Goal: Task Accomplishment & Management: Manage account settings

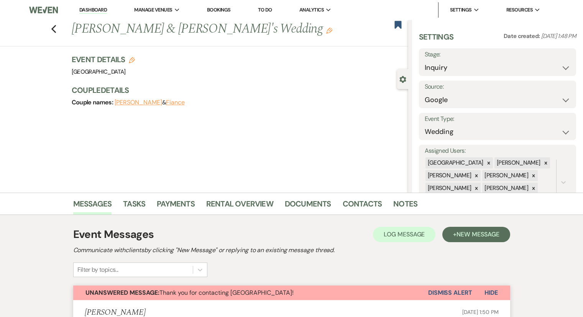
select select "6"
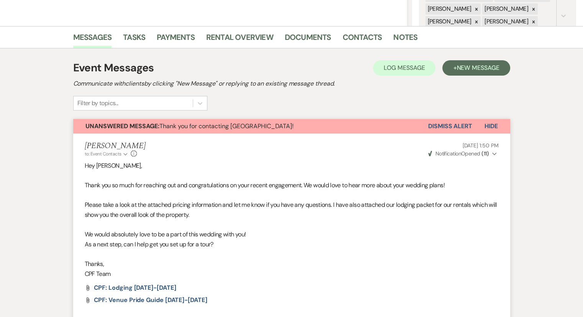
scroll to position [155, 0]
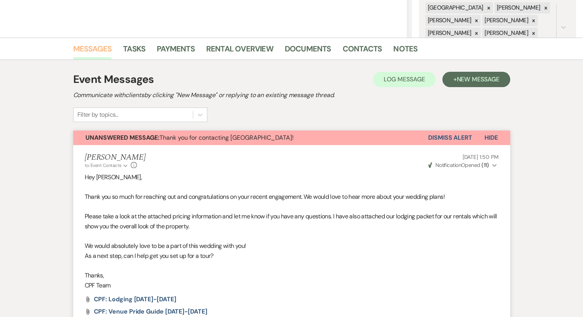
click at [87, 54] on link "Messages" at bounding box center [92, 51] width 39 height 17
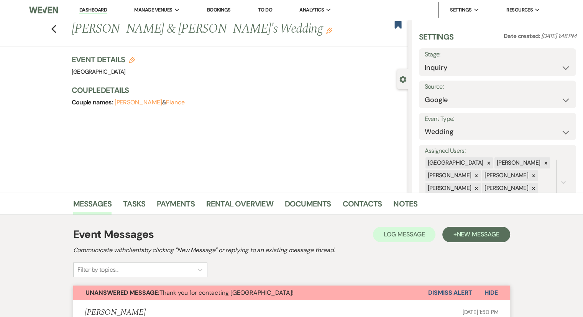
click at [107, 11] on link "Dashboard" at bounding box center [93, 10] width 28 height 7
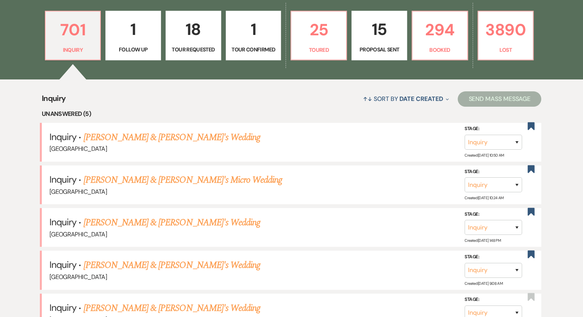
scroll to position [154, 0]
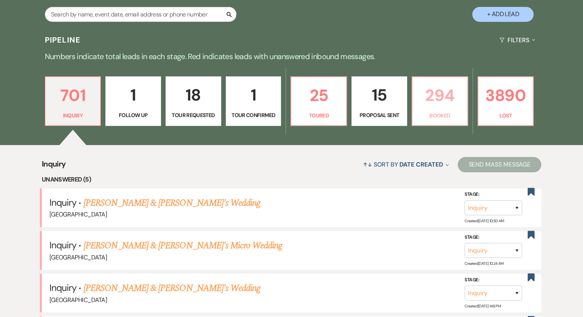
click at [440, 113] on p "Booked" at bounding box center [440, 115] width 46 height 8
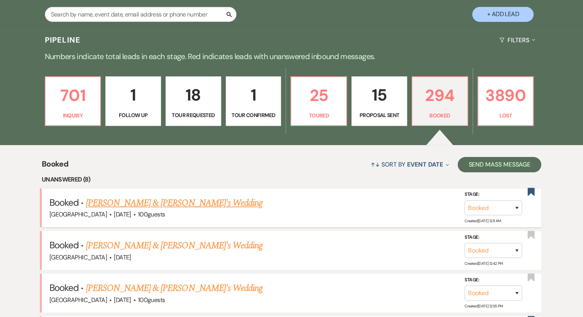
click at [139, 201] on link "[PERSON_NAME] & [PERSON_NAME]'s Wedding" at bounding box center [174, 203] width 177 height 14
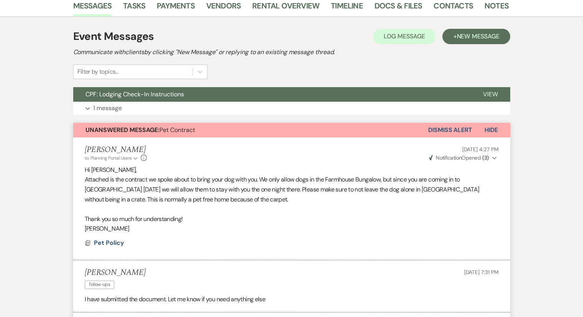
scroll to position [130, 0]
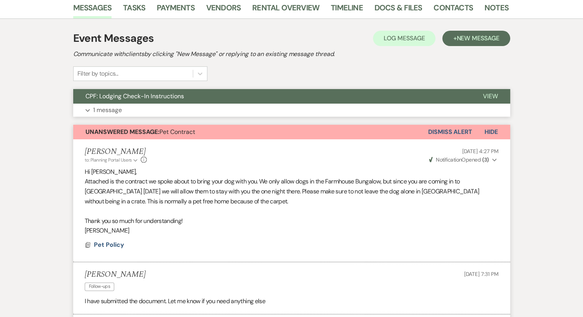
click at [108, 109] on p "1 message" at bounding box center [107, 110] width 29 height 10
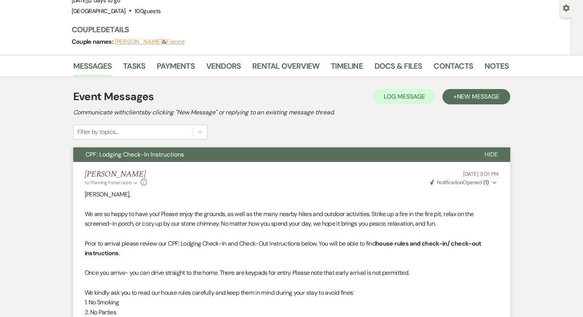
scroll to position [0, 0]
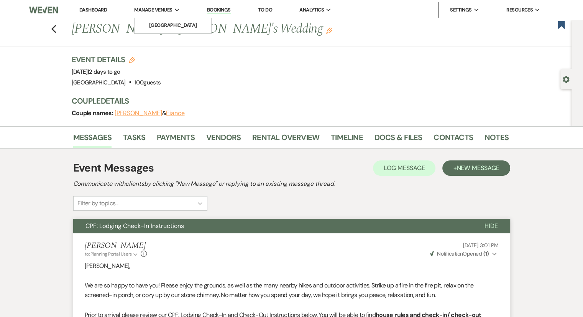
click at [152, 6] on span "Manage Venues" at bounding box center [153, 10] width 38 height 8
click at [171, 29] on li "[GEOGRAPHIC_DATA]" at bounding box center [172, 25] width 69 height 8
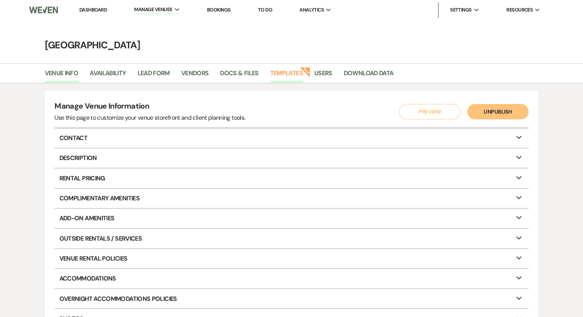
click at [299, 72] on link "Templates" at bounding box center [286, 75] width 33 height 15
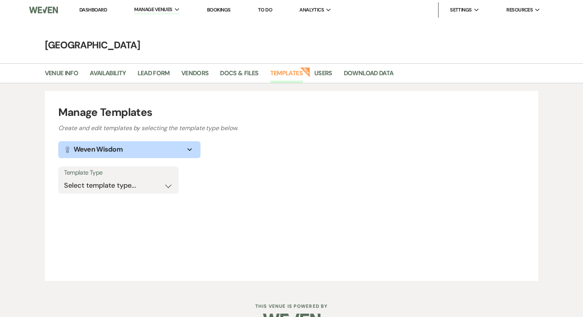
click at [288, 79] on link "Templates" at bounding box center [286, 75] width 33 height 15
click at [302, 73] on strong "New" at bounding box center [305, 71] width 11 height 11
click at [295, 74] on link "Templates" at bounding box center [286, 75] width 33 height 15
